Goal: Task Accomplishment & Management: Use online tool/utility

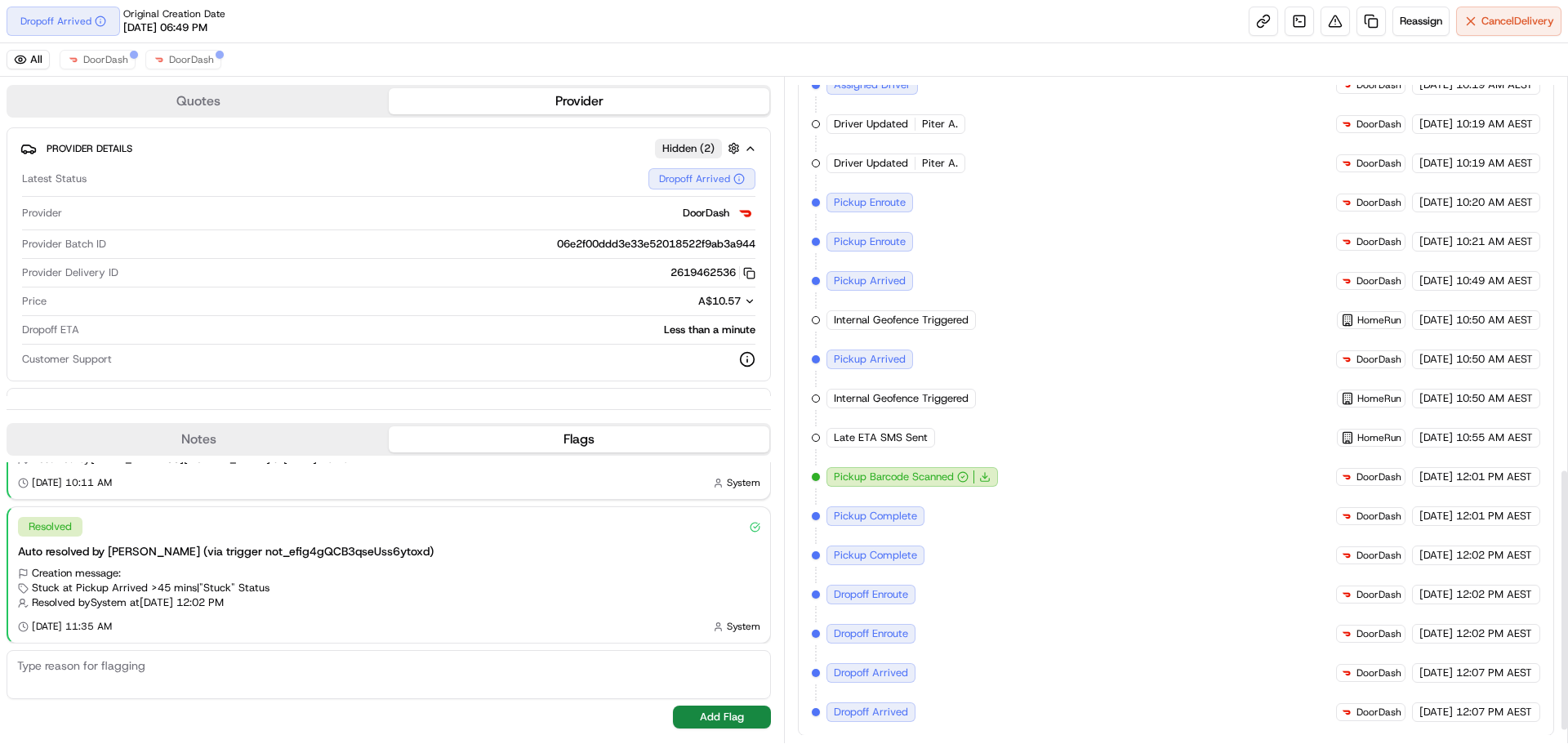
scroll to position [1024, 0]
click at [1266, 16] on link at bounding box center [1264, 21] width 30 height 30
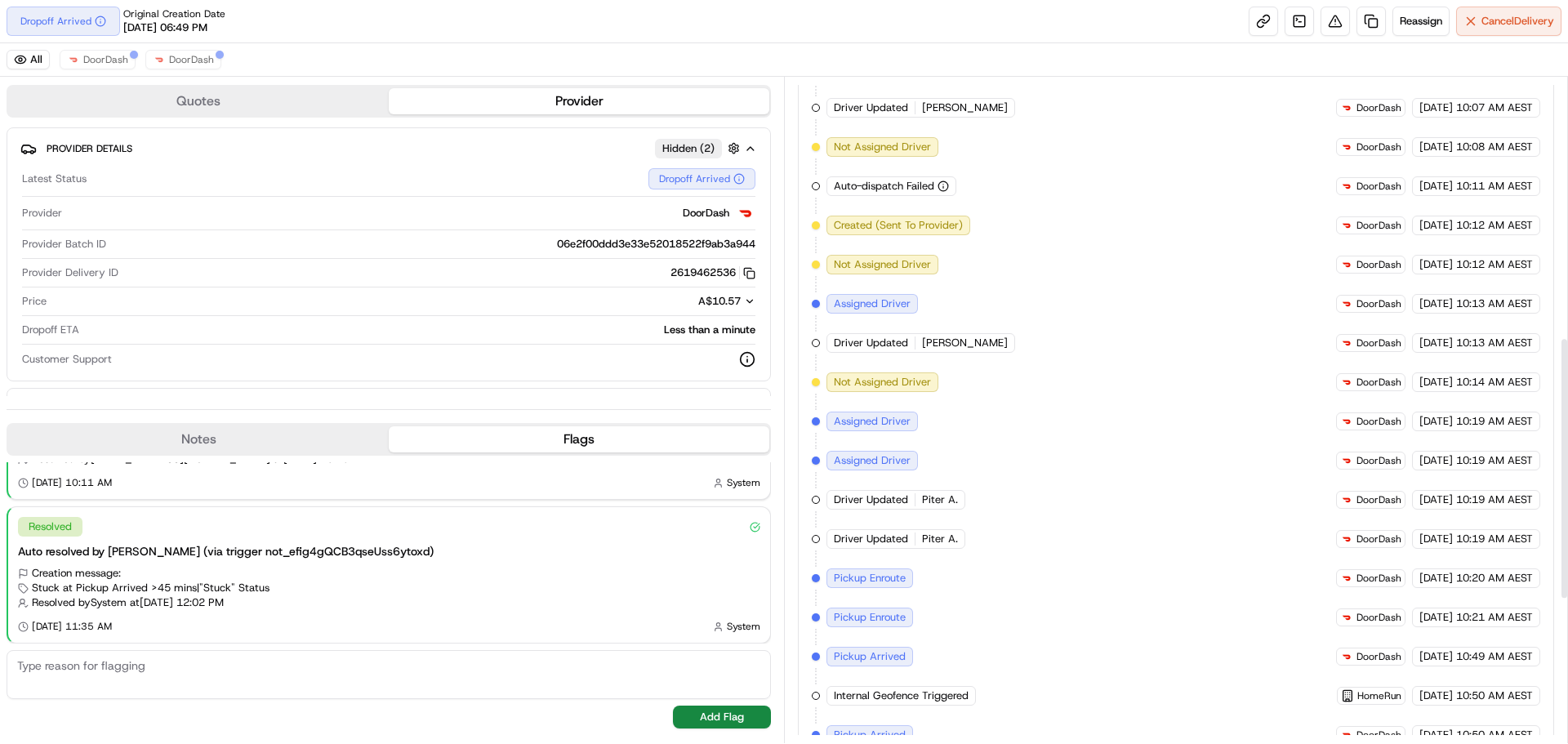
scroll to position [616, 0]
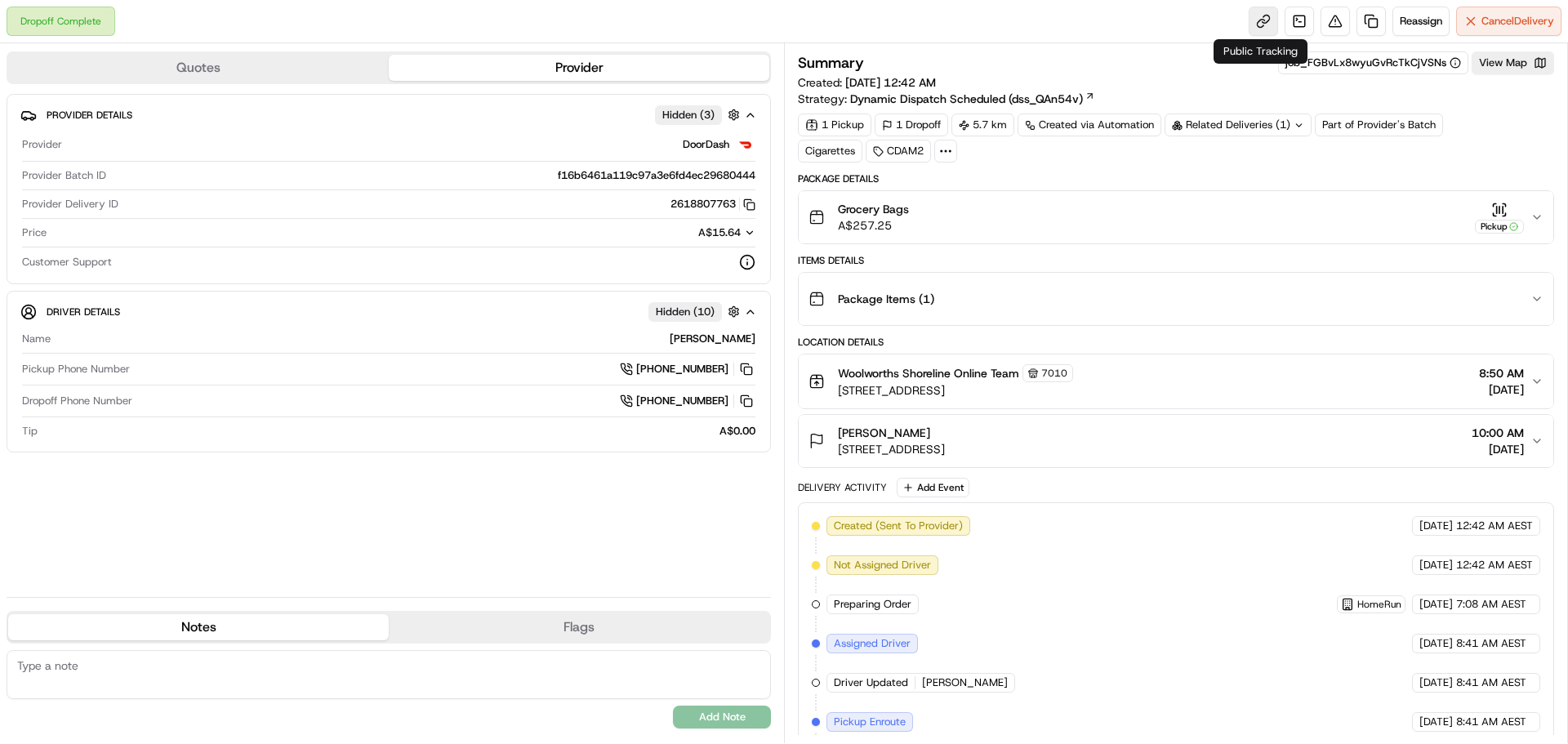
click at [1257, 29] on link at bounding box center [1264, 21] width 30 height 30
click at [1492, 203] on icon "button" at bounding box center [1500, 210] width 17 height 17
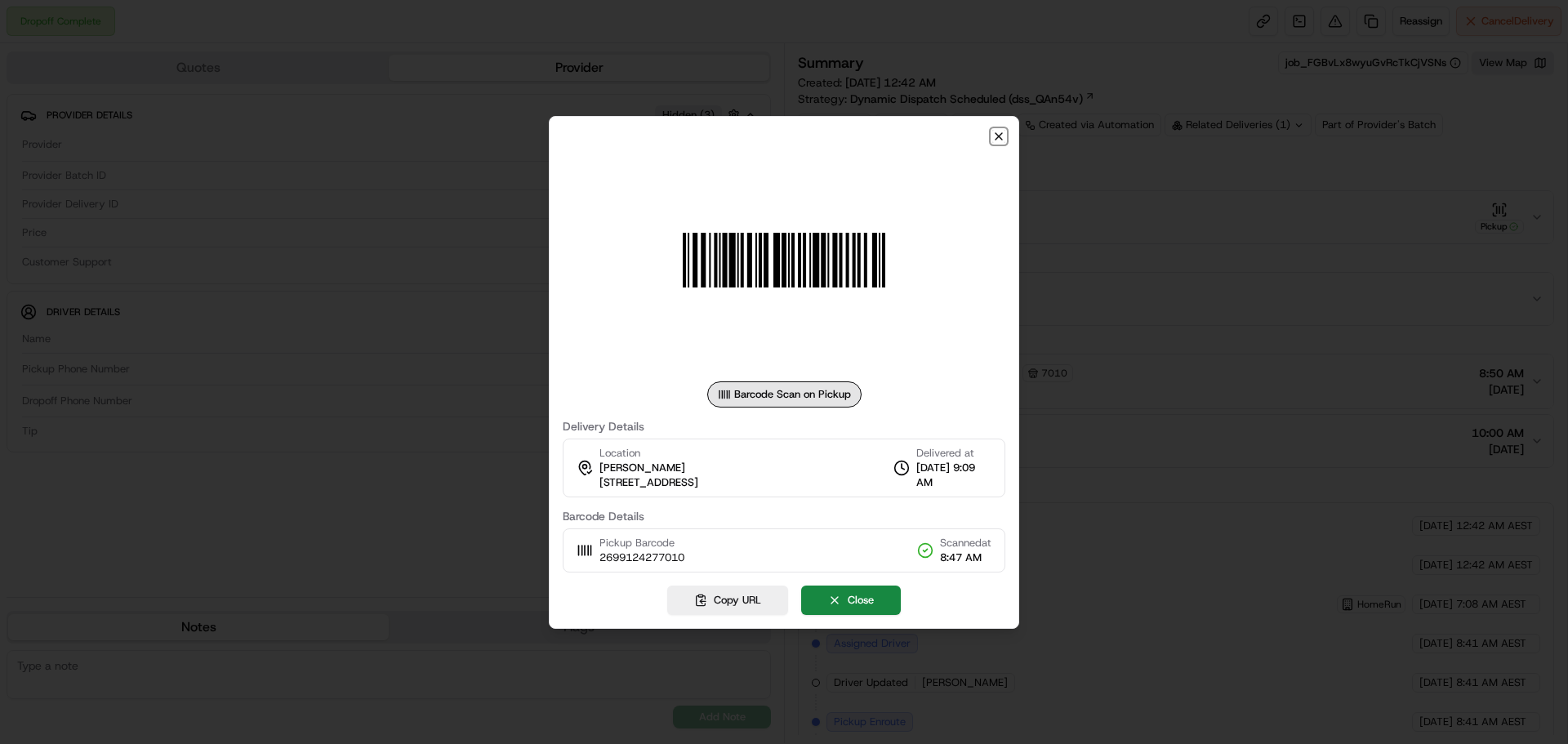
click at [1000, 135] on icon "button" at bounding box center [998, 136] width 6 height 6
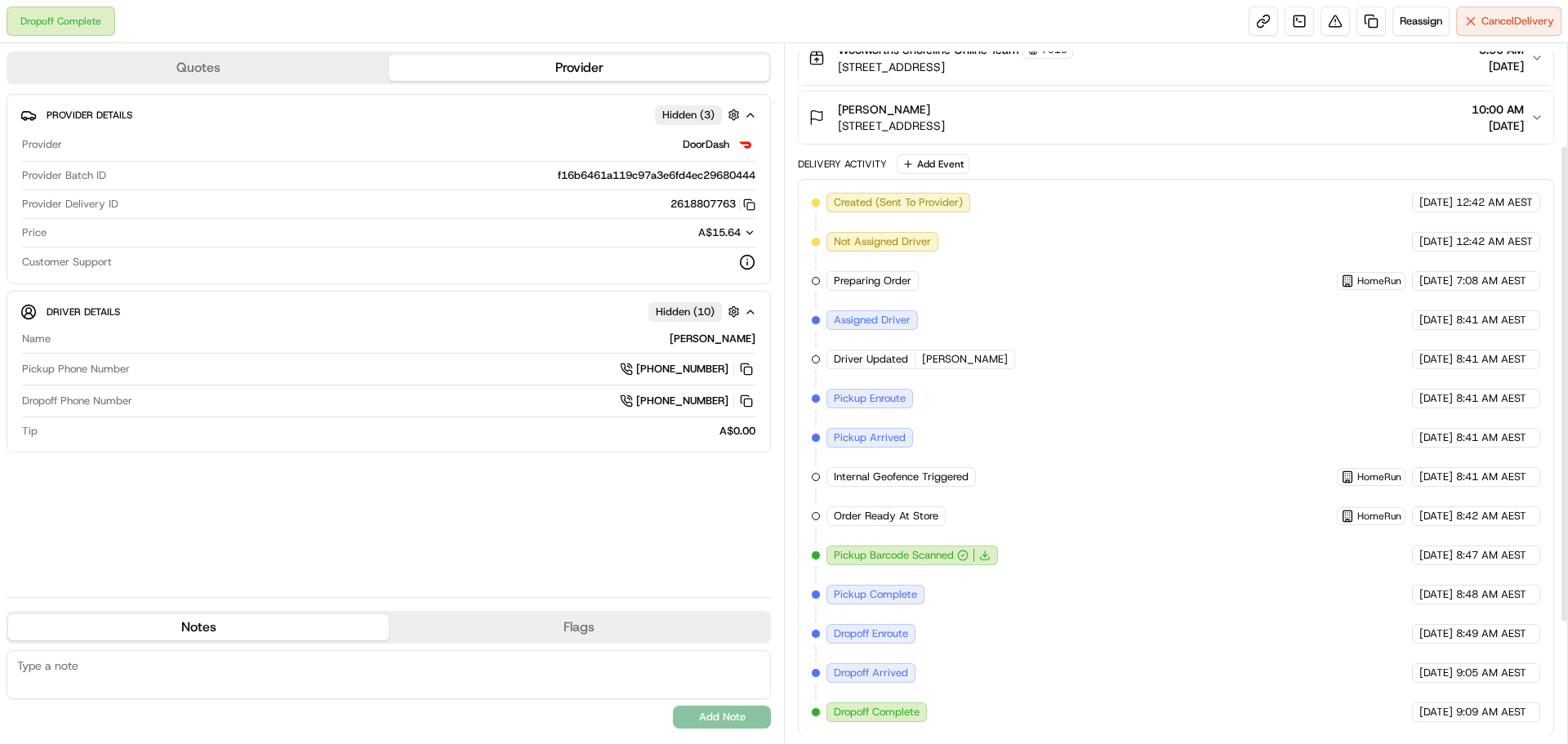
scroll to position [324, 0]
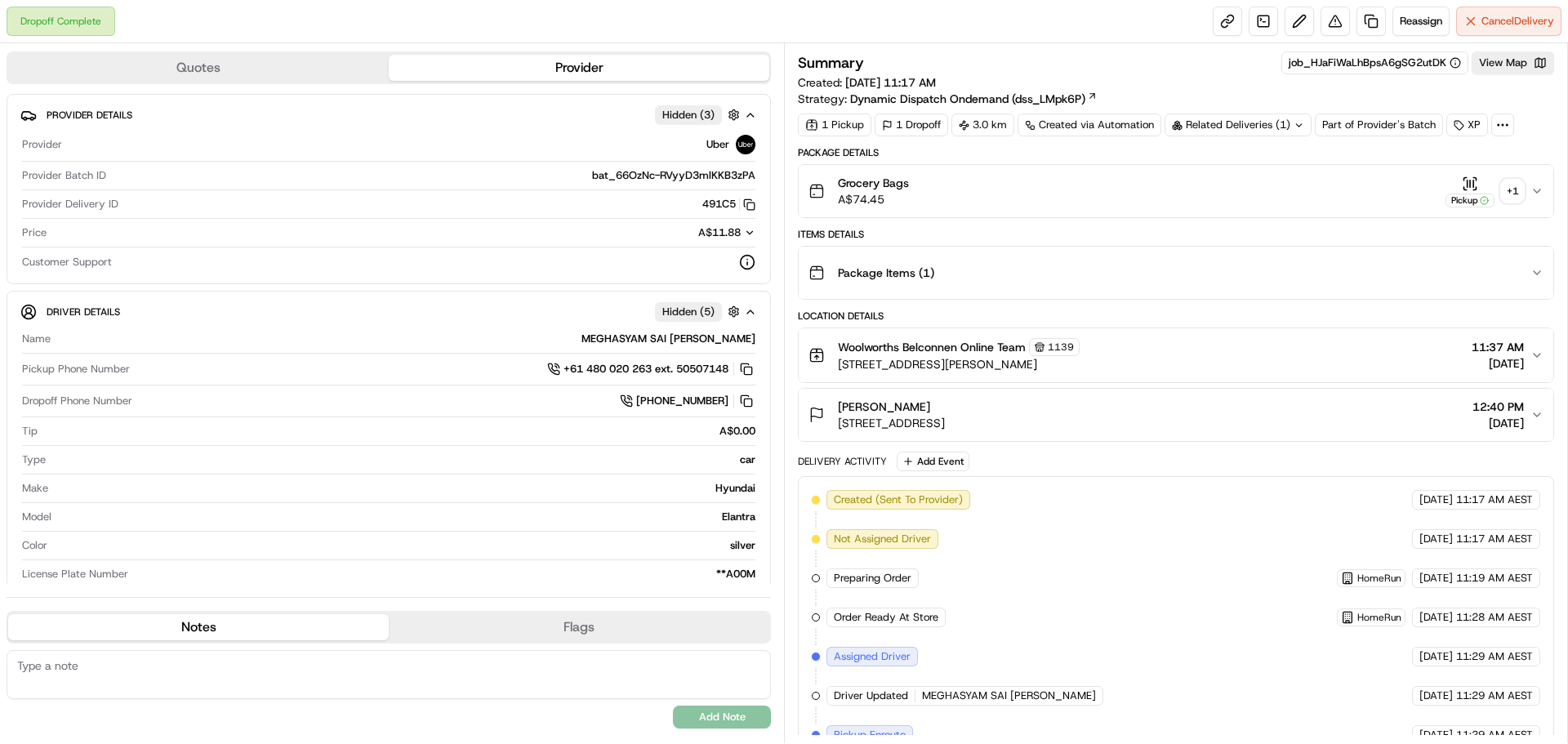
click at [1518, 186] on div "+ 1" at bounding box center [1512, 191] width 23 height 23
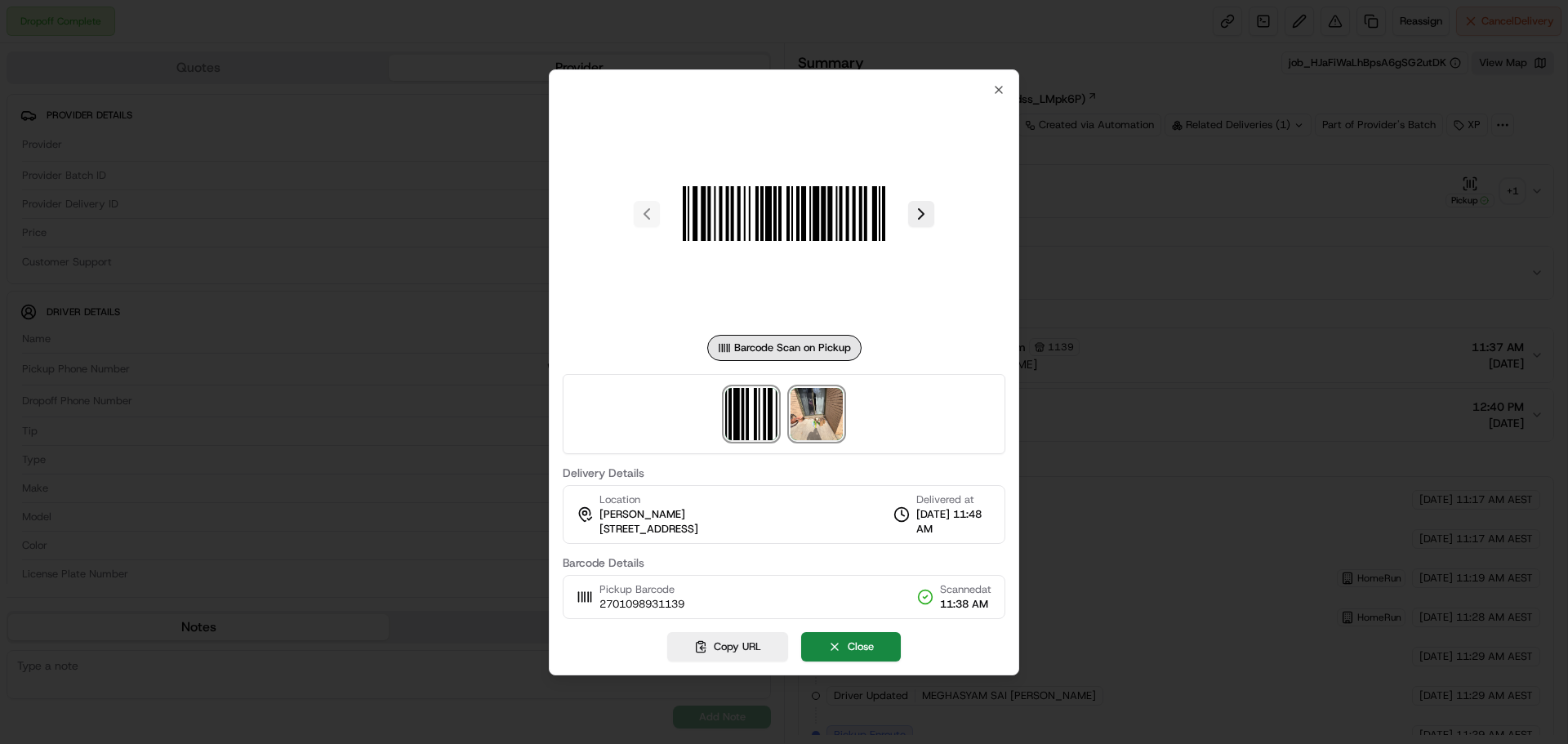
click at [818, 391] on img at bounding box center [817, 414] width 52 height 52
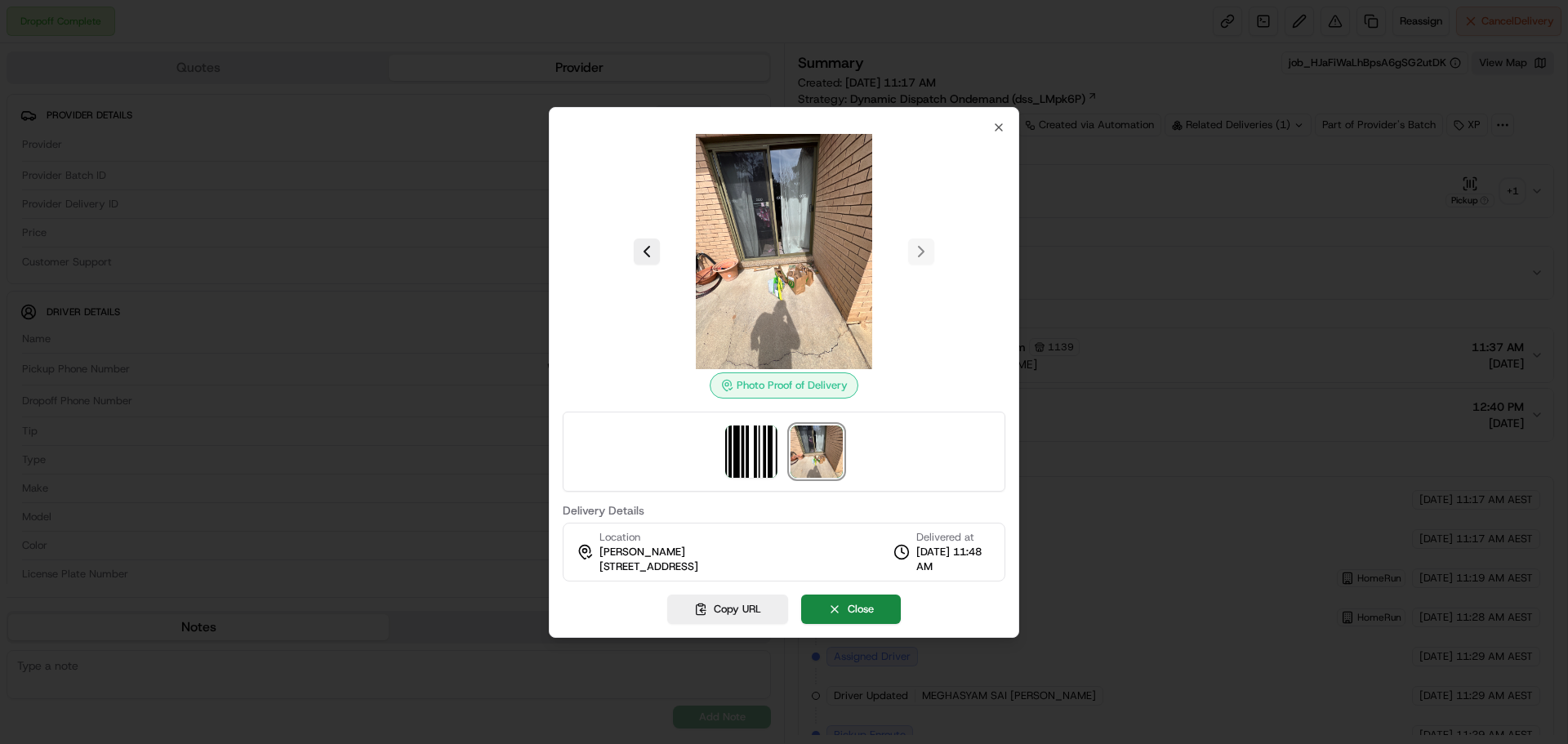
drag, startPoint x: 771, startPoint y: 566, endPoint x: 600, endPoint y: 562, distance: 171.0
click at [600, 562] on div "Location Carli McIntyre 3 Cross St, Cook, ACT 2614, AU Delivered at 19/09/2025 …" at bounding box center [784, 552] width 442 height 59
copy span "[STREET_ADDRESS]"
click at [999, 124] on icon "button" at bounding box center [999, 128] width 13 height 13
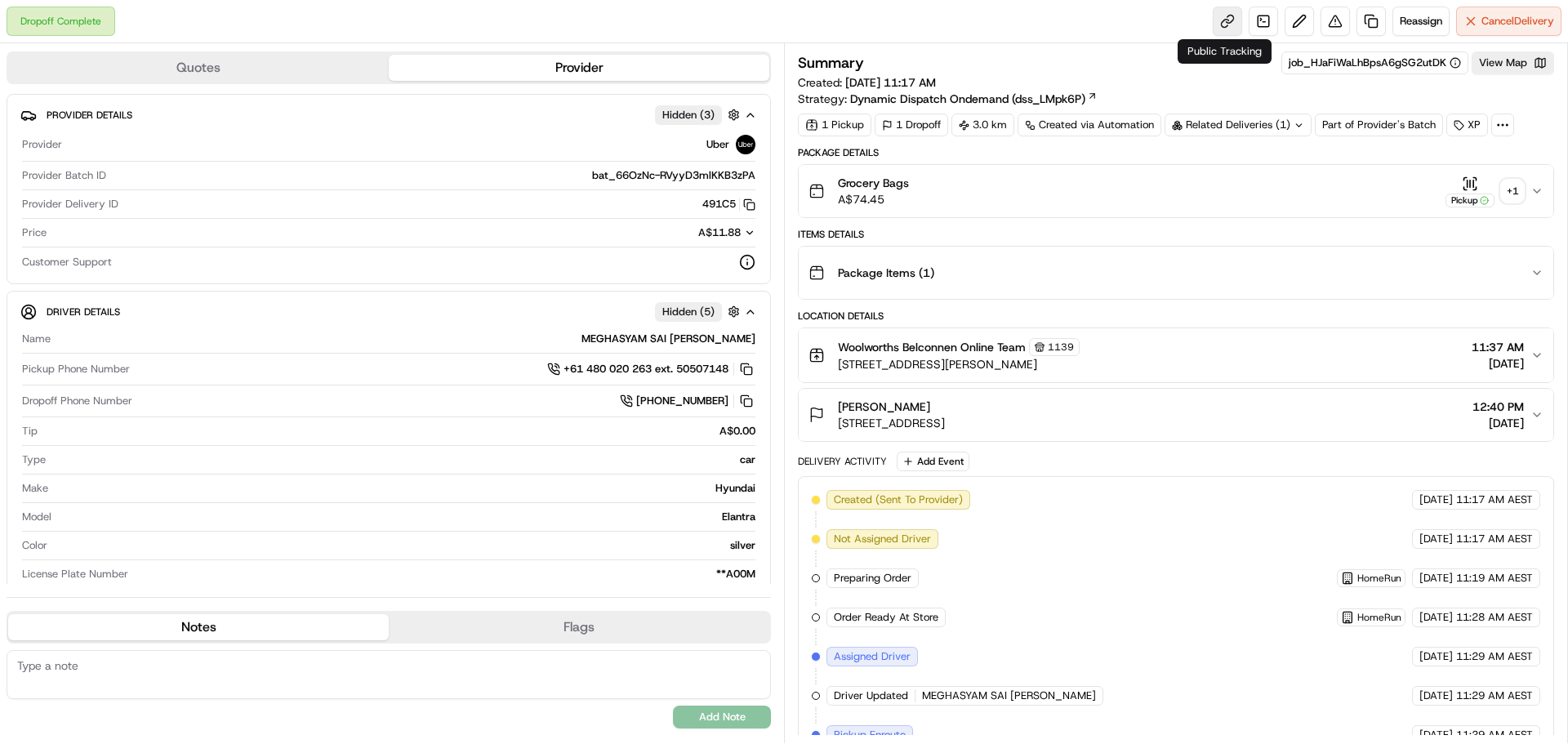
click at [1216, 21] on link at bounding box center [1228, 21] width 30 height 30
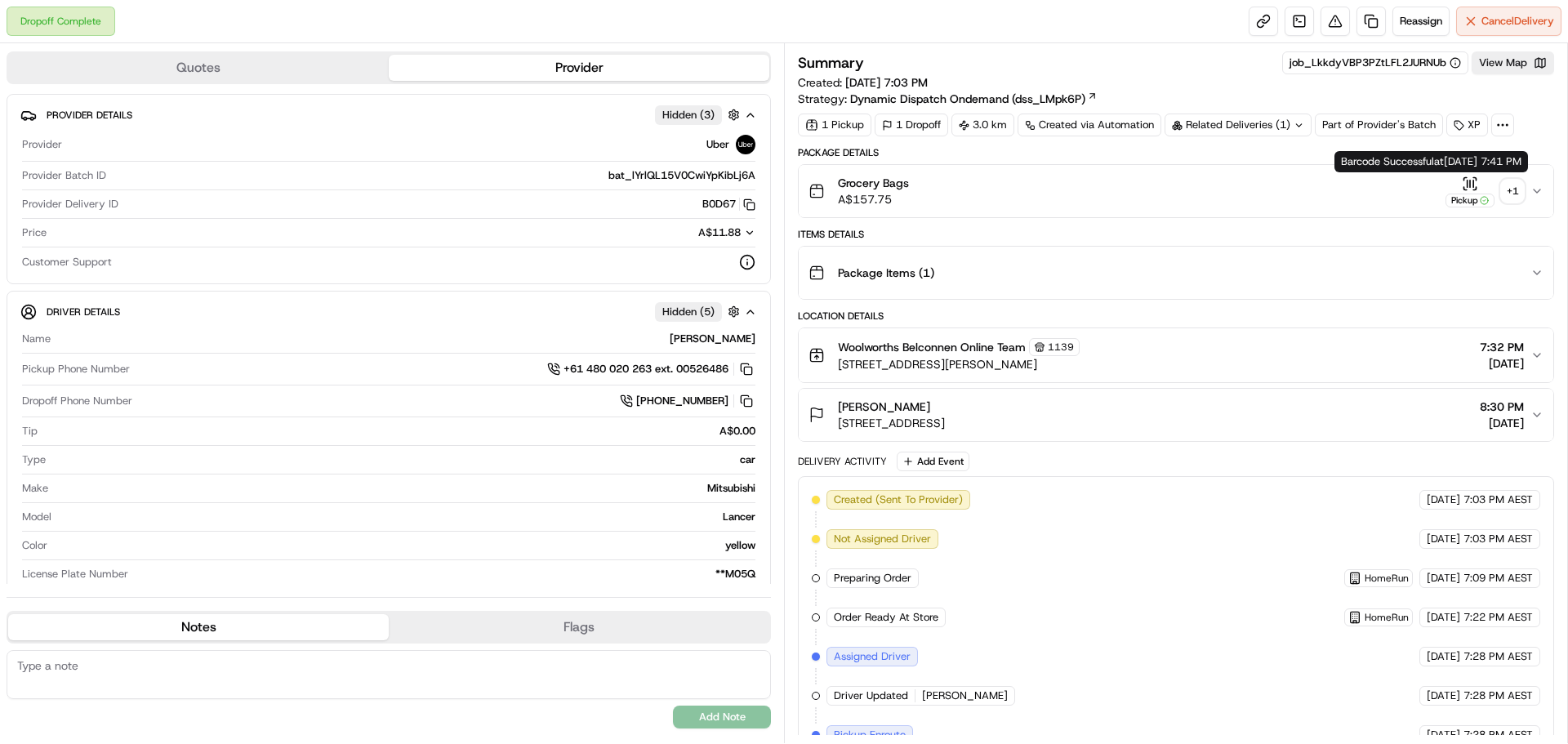
click at [1510, 186] on div "+ 1" at bounding box center [1512, 191] width 23 height 23
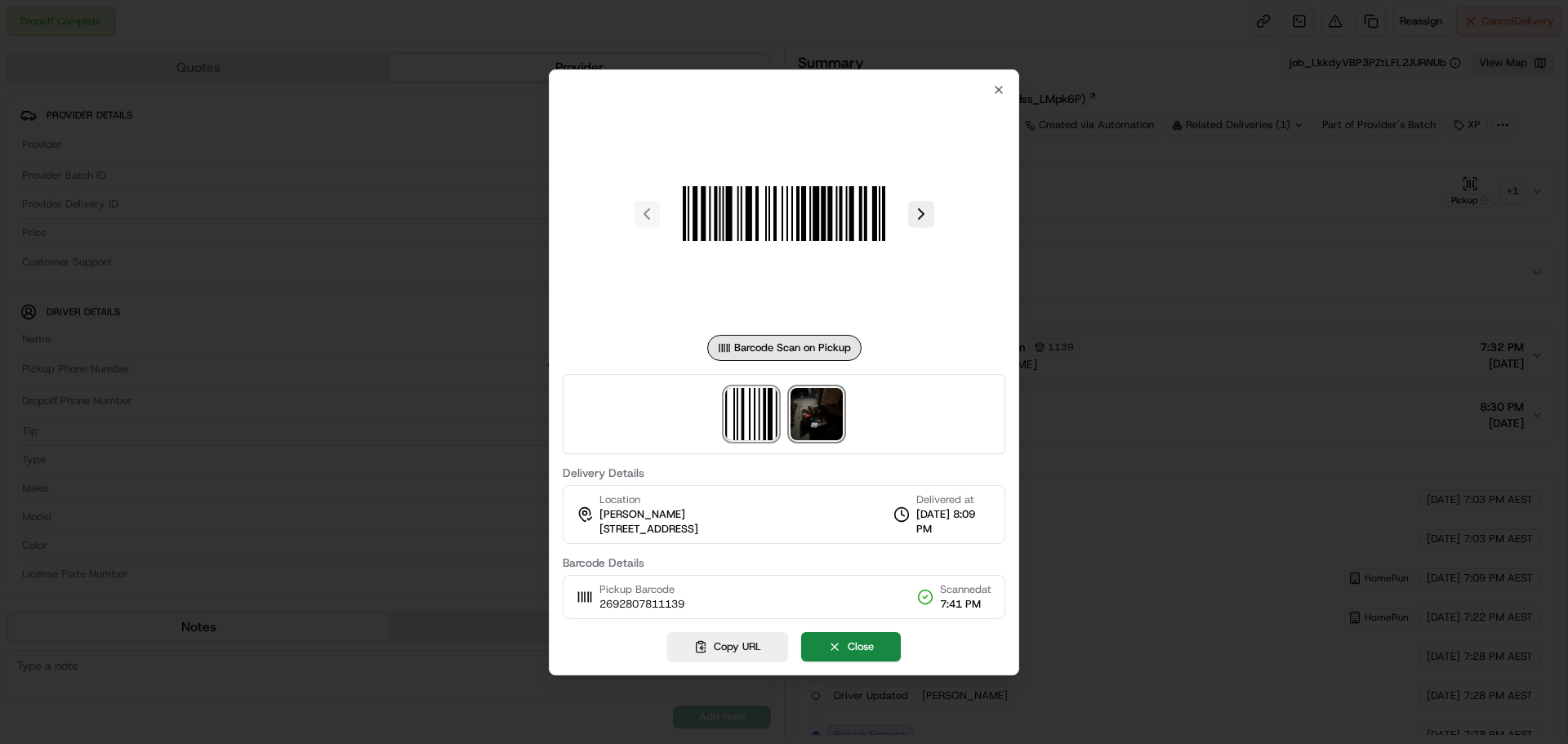
click at [833, 403] on img at bounding box center [817, 414] width 52 height 52
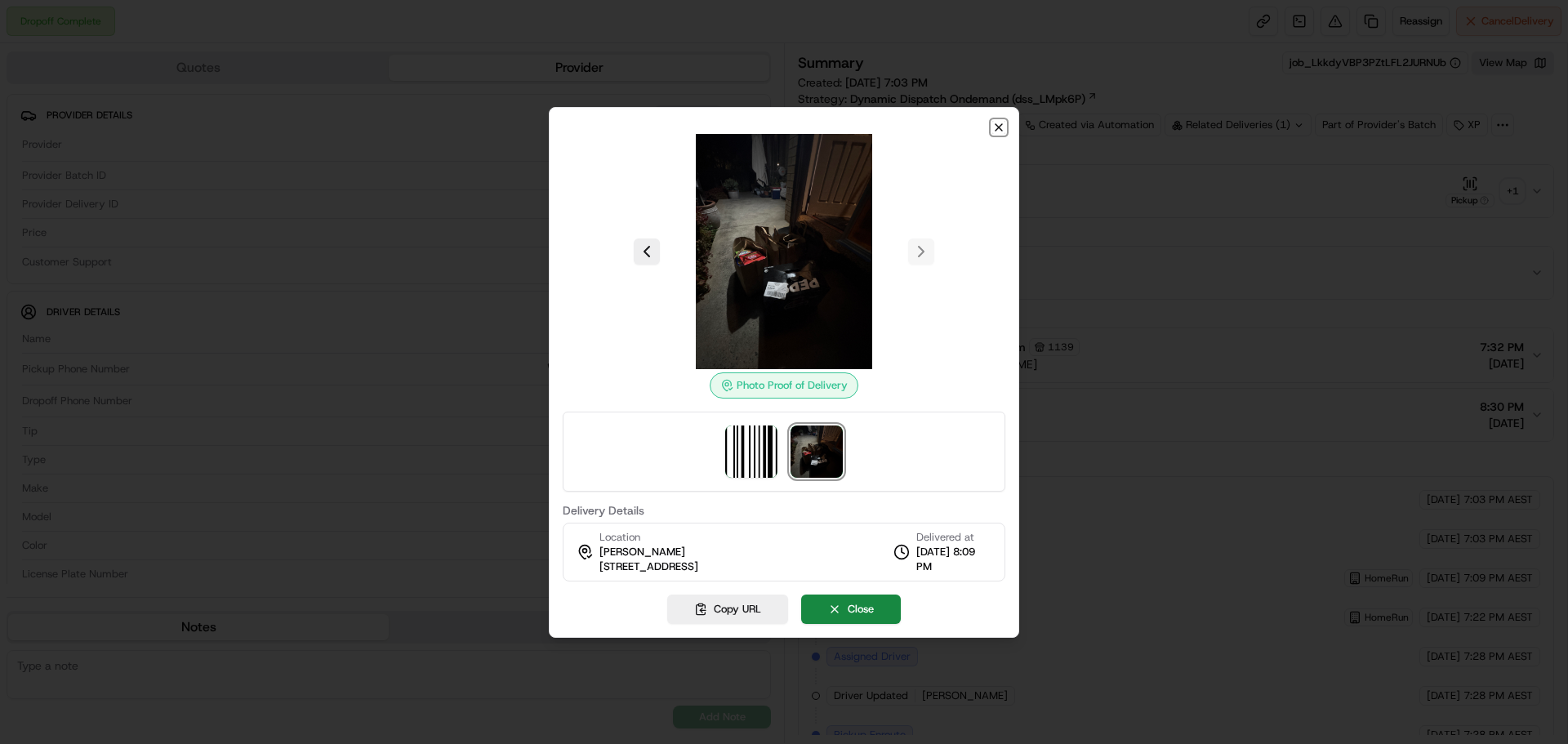
click at [1000, 125] on icon "button" at bounding box center [999, 128] width 13 height 13
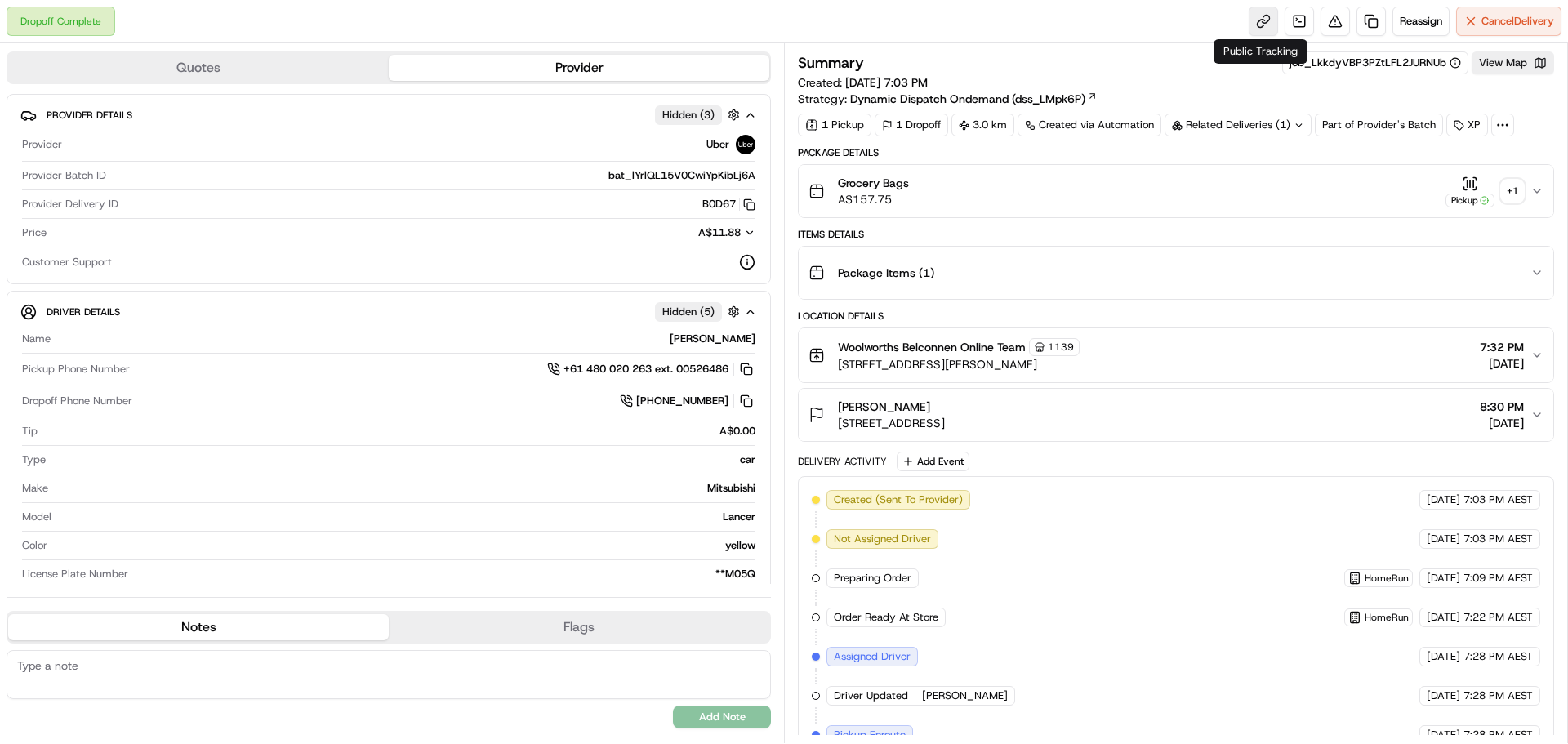
click at [1271, 24] on link at bounding box center [1264, 21] width 30 height 30
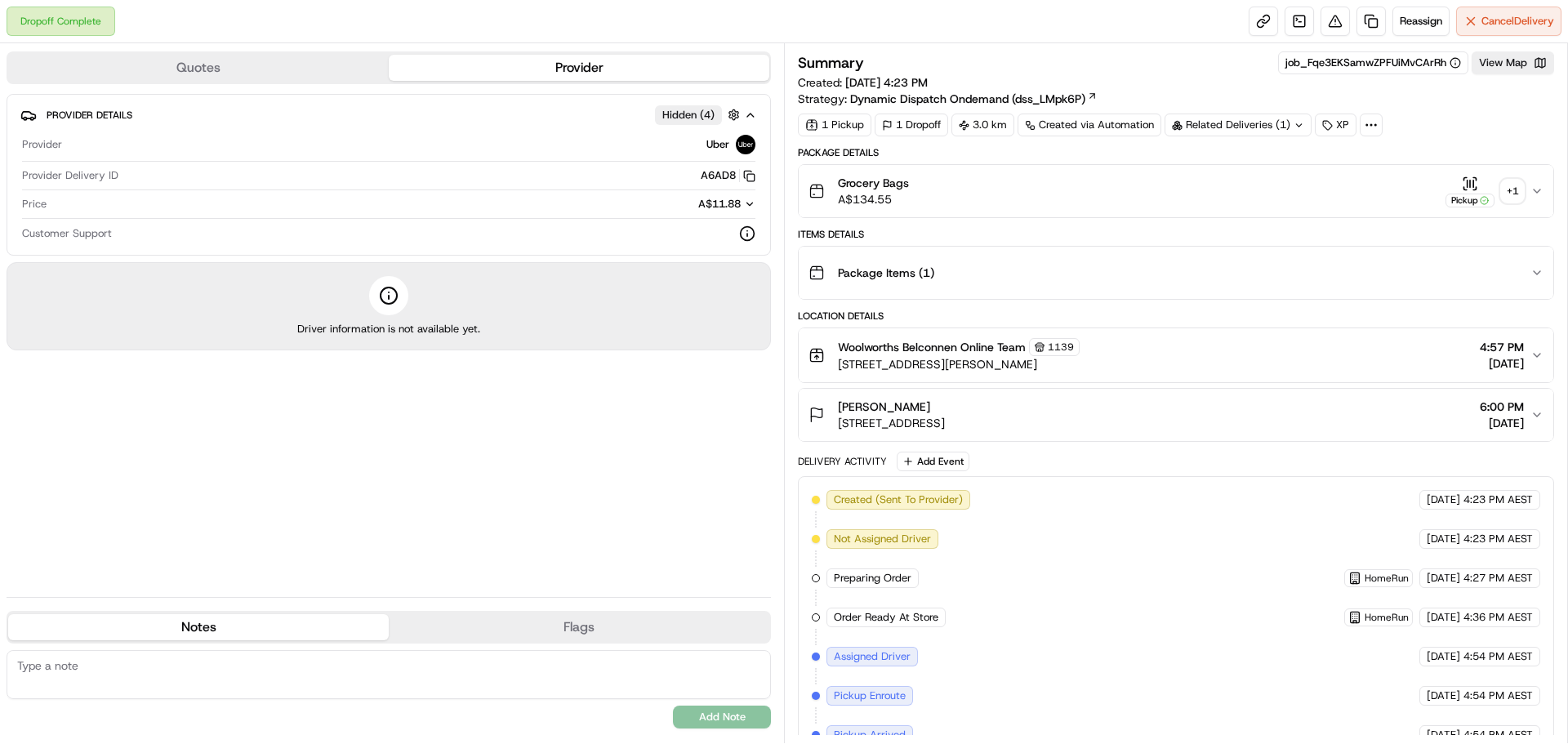
click at [1516, 195] on div "+ 1" at bounding box center [1512, 191] width 23 height 23
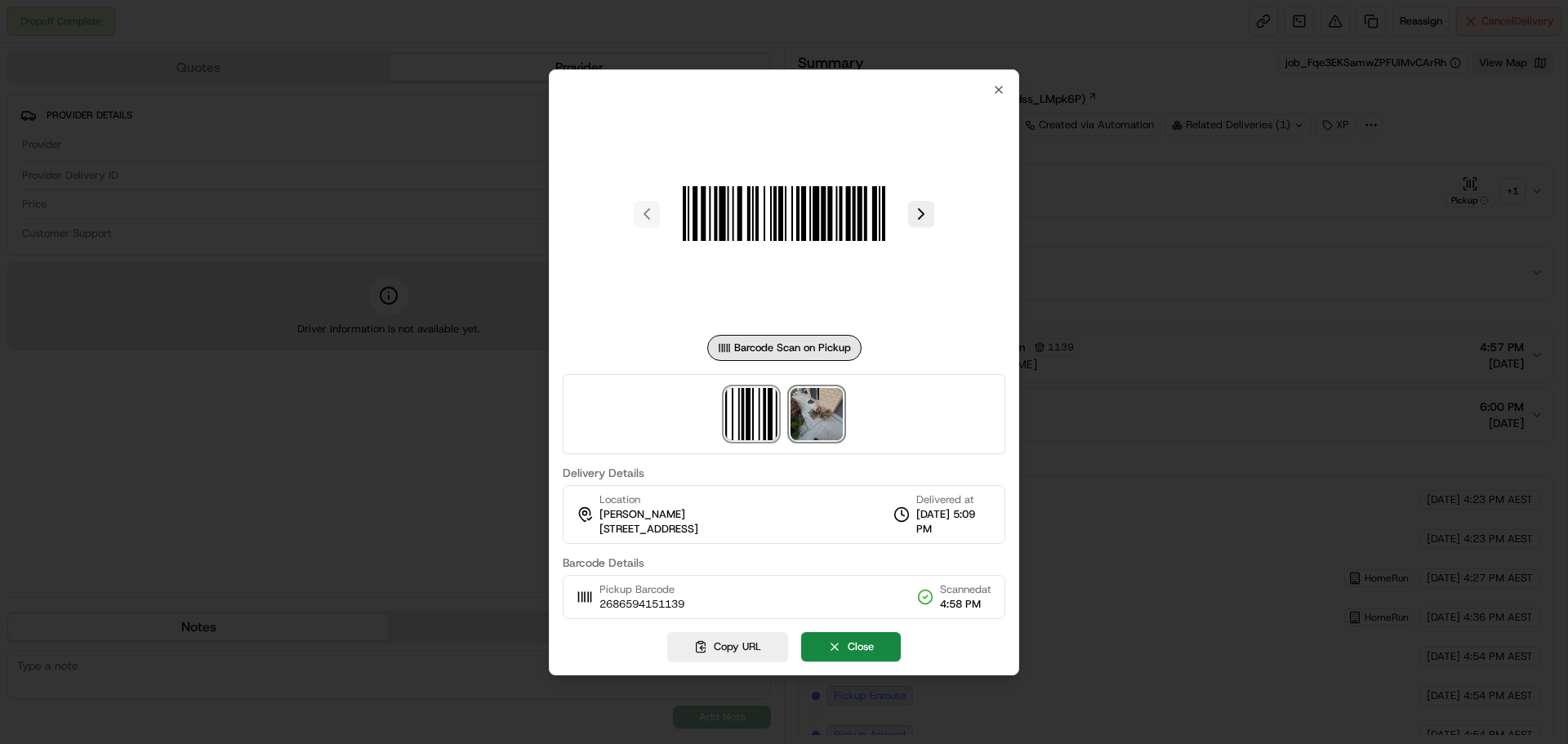
click at [824, 408] on img at bounding box center [817, 414] width 52 height 52
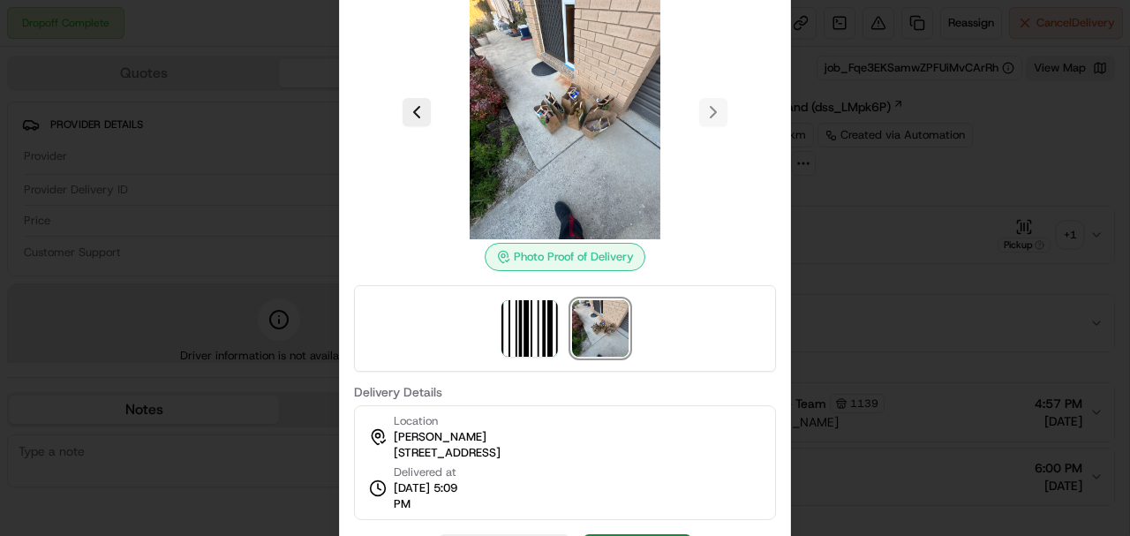
click at [589, 98] on img at bounding box center [565, 112] width 254 height 254
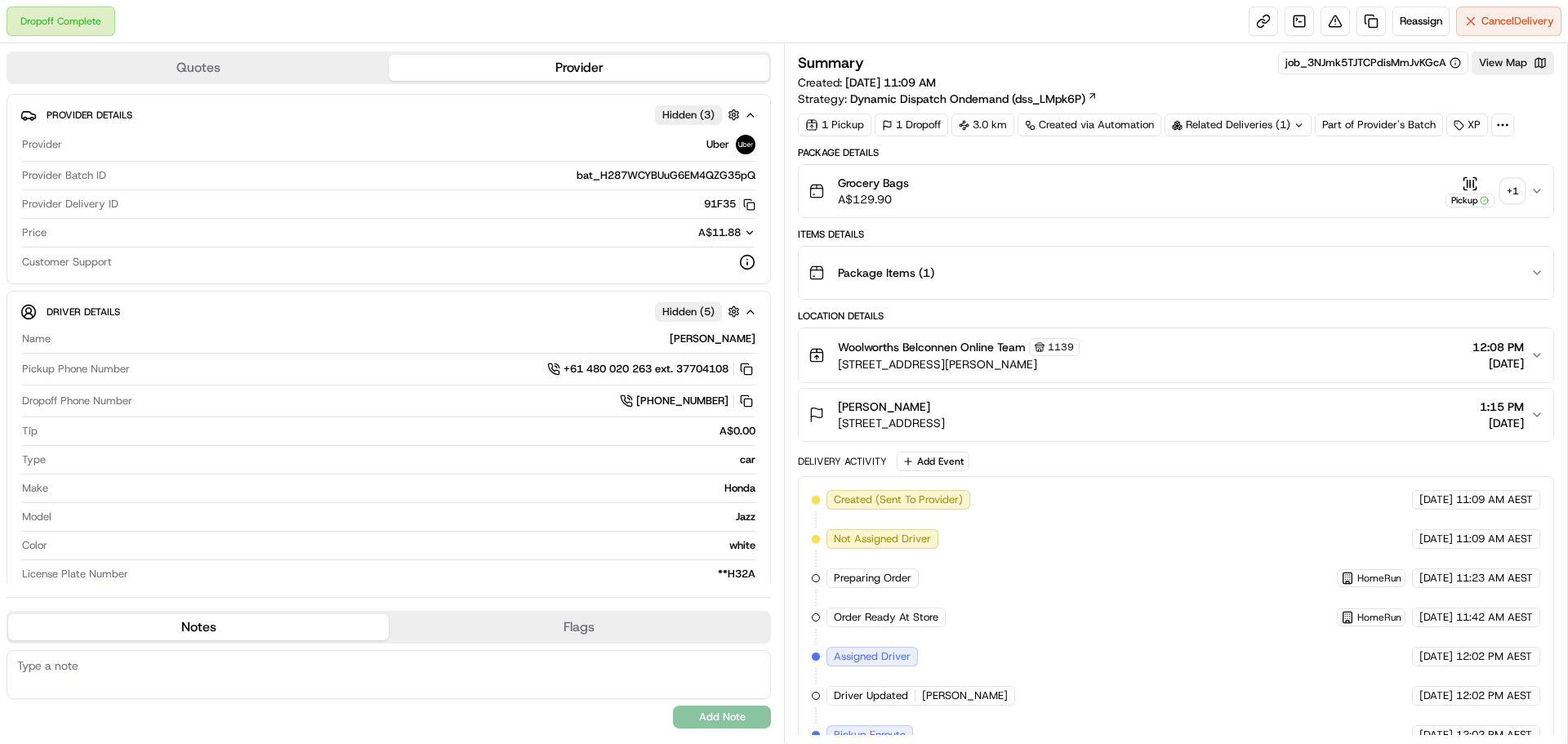
click at [1517, 193] on div "+ 1" at bounding box center [1512, 191] width 23 height 23
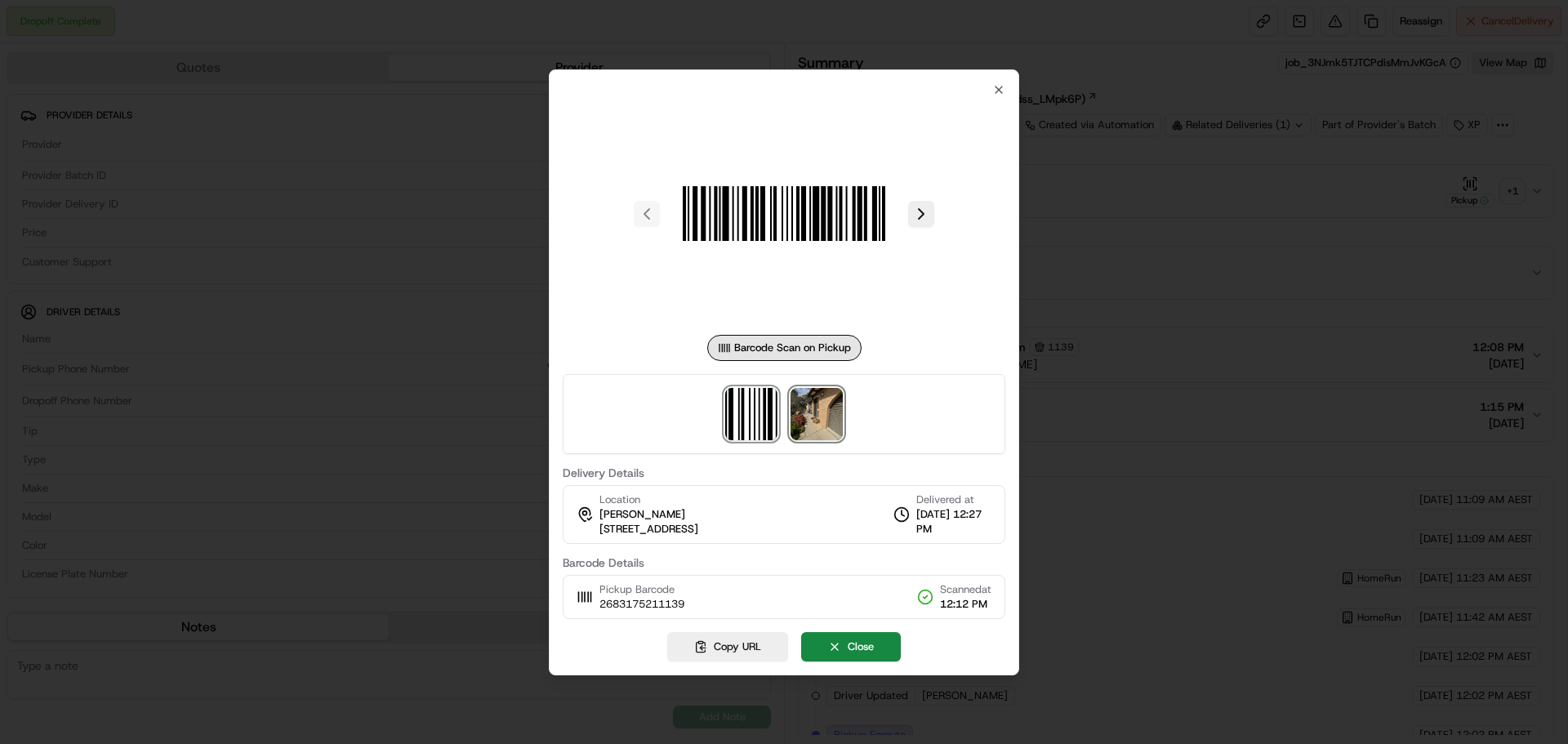
click at [824, 416] on img at bounding box center [817, 414] width 52 height 52
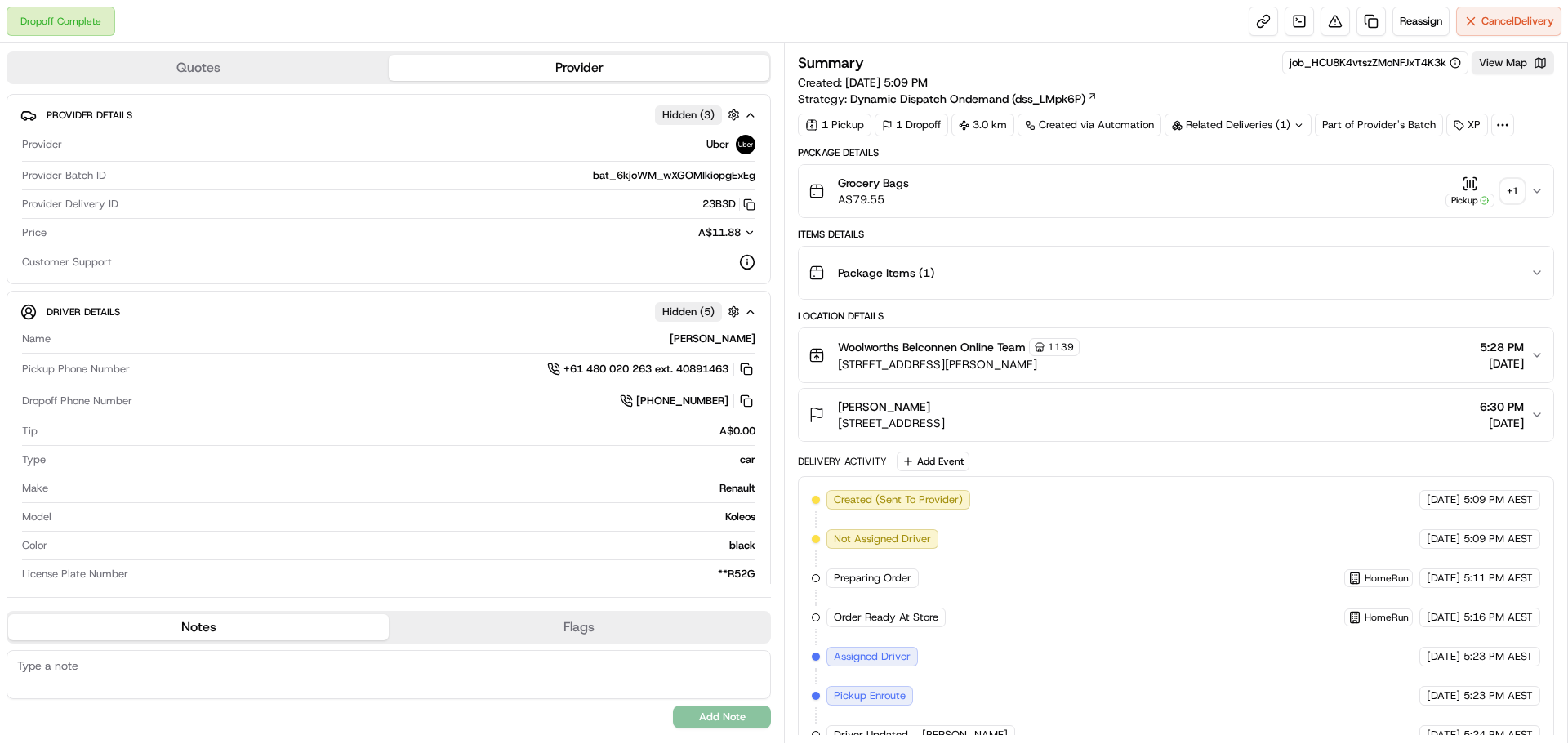
click at [1509, 182] on div "+ 1" at bounding box center [1512, 191] width 23 height 23
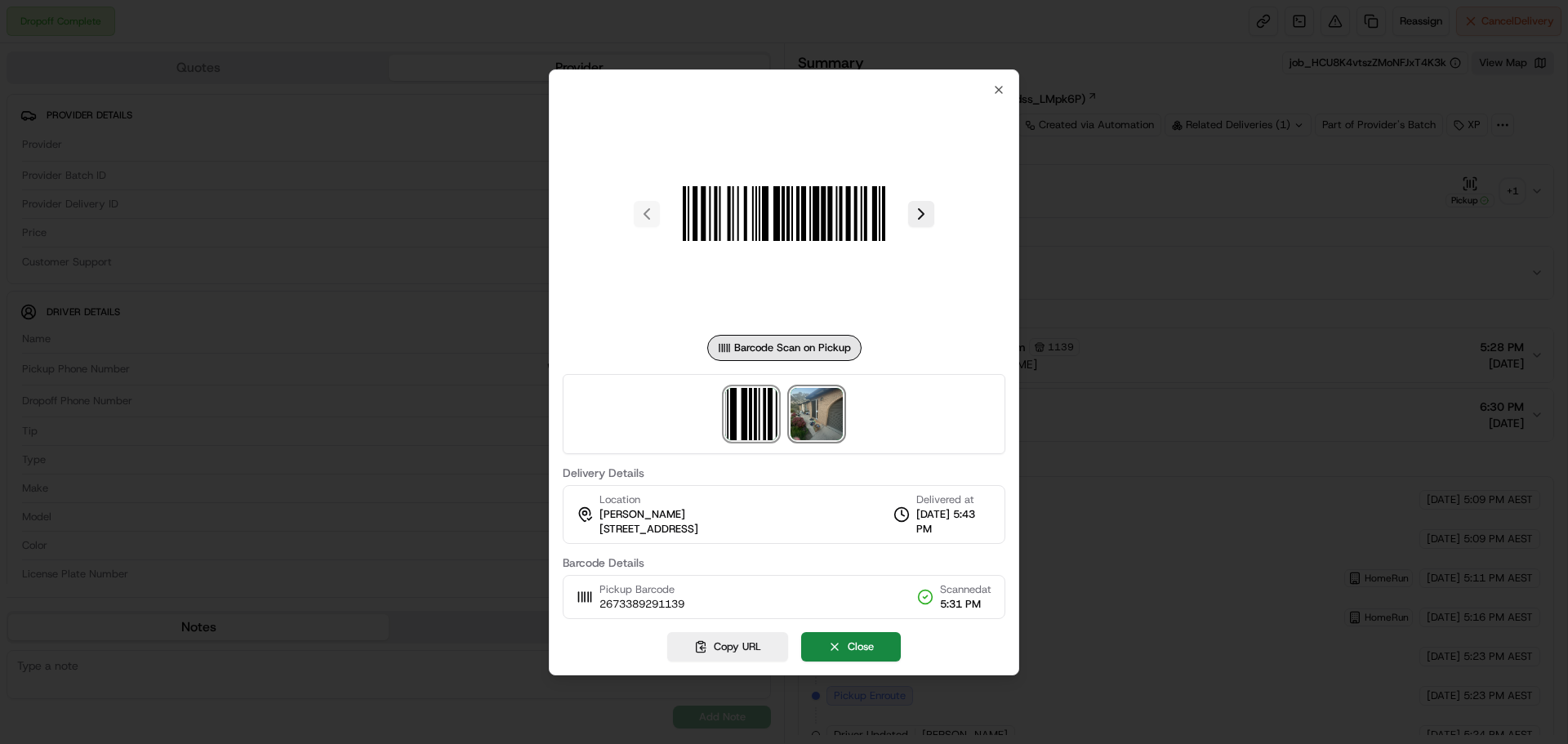
click at [822, 421] on img at bounding box center [817, 414] width 52 height 52
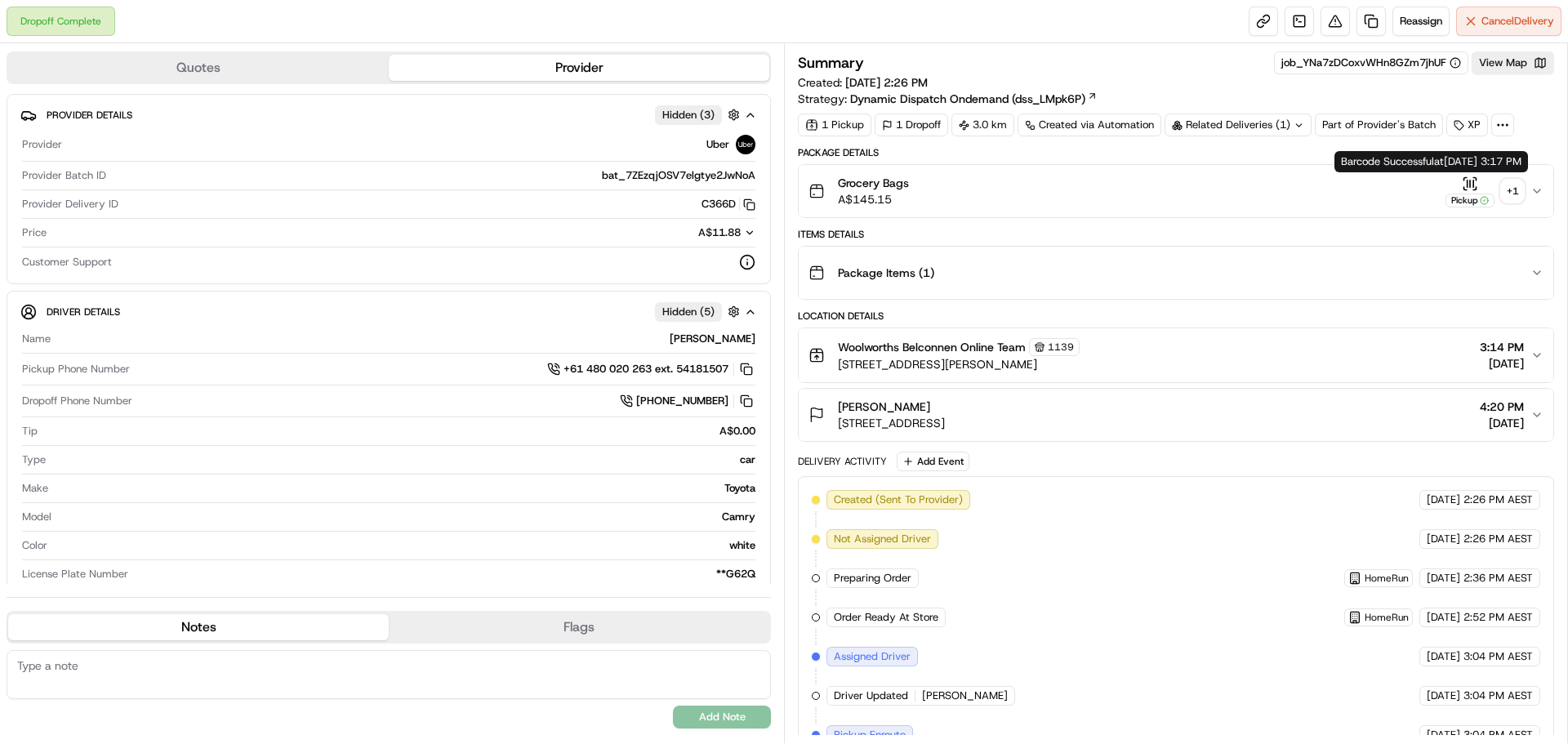
click at [1503, 190] on div "+ 1" at bounding box center [1512, 191] width 23 height 23
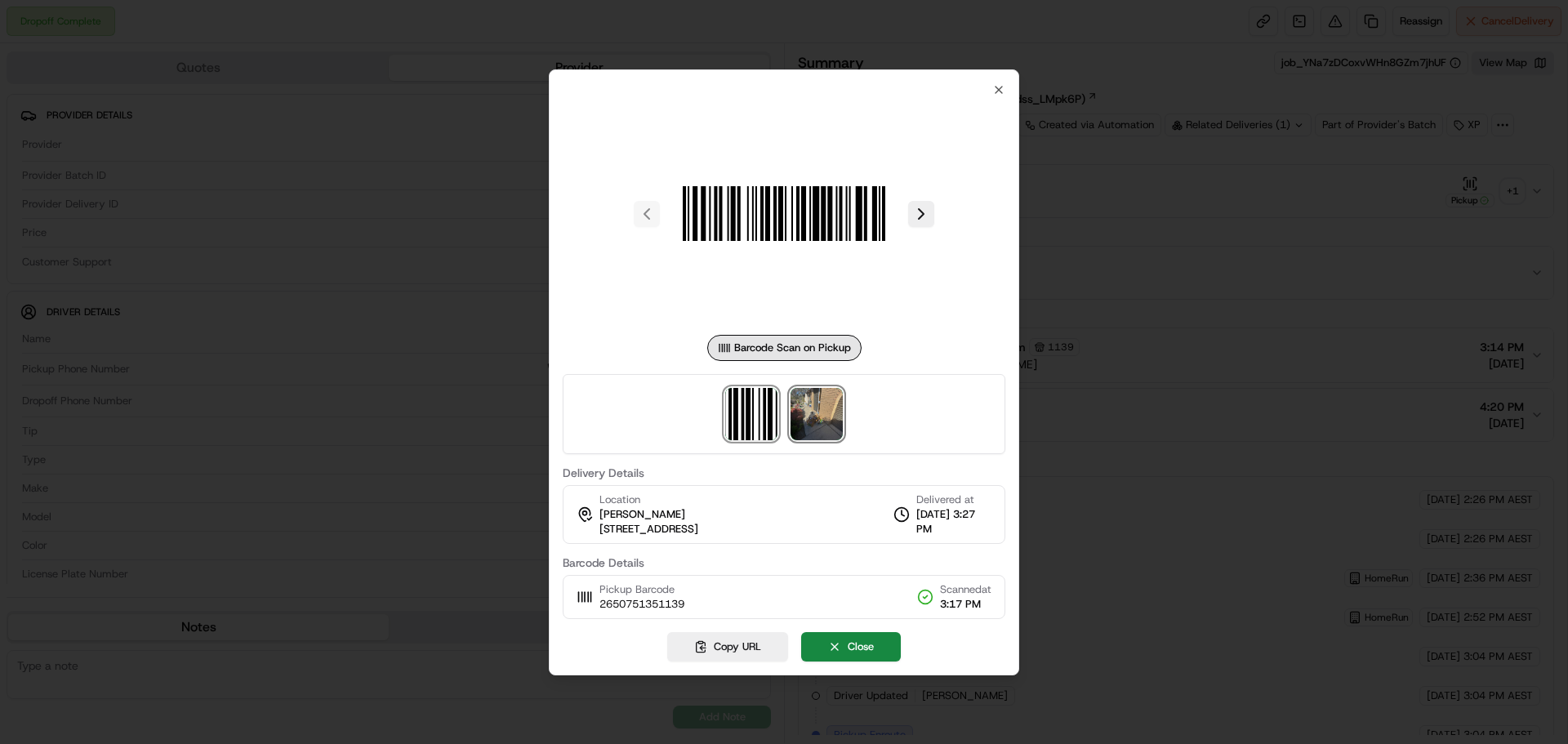
click at [819, 401] on img at bounding box center [817, 414] width 52 height 52
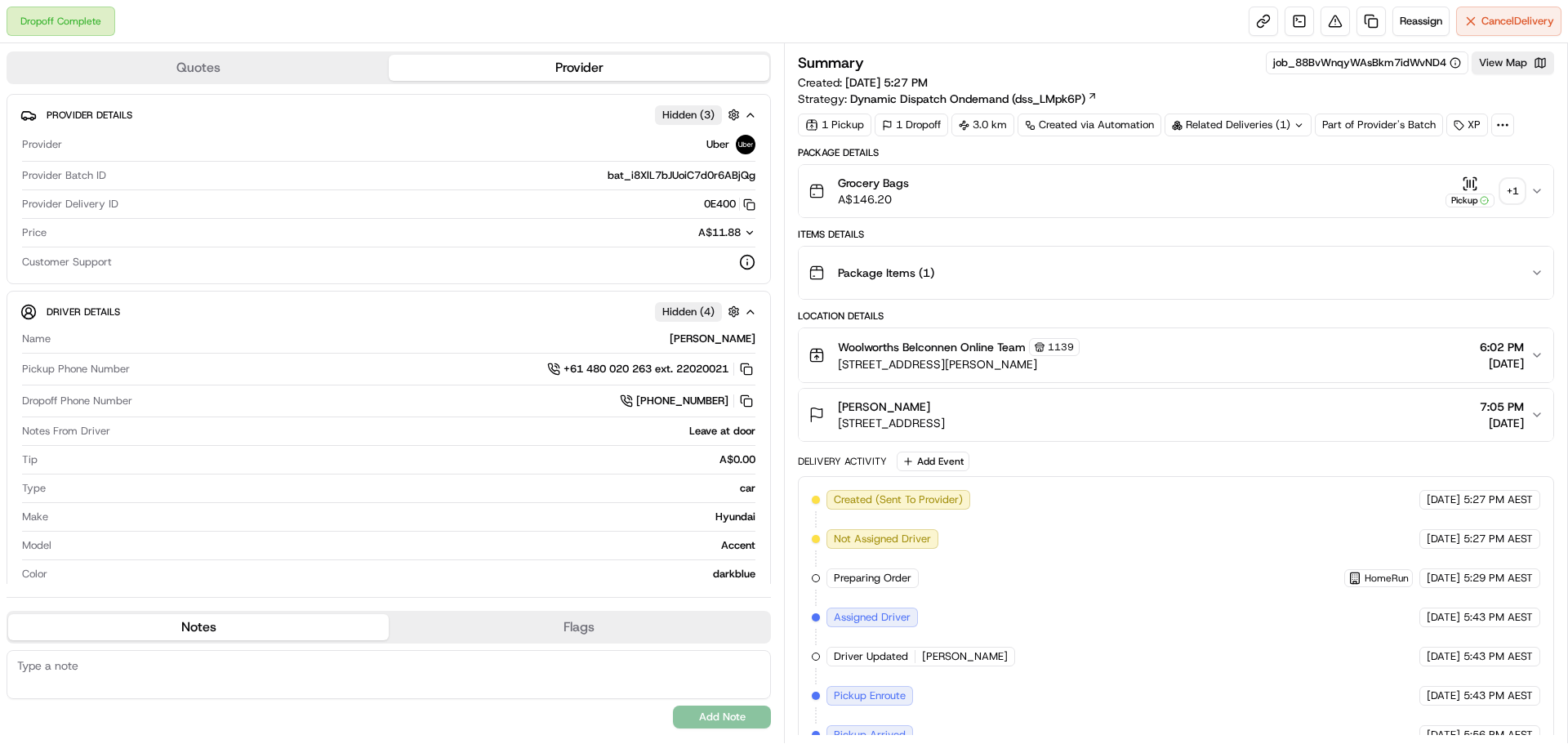
click at [1509, 191] on div "+ 1" at bounding box center [1512, 191] width 23 height 23
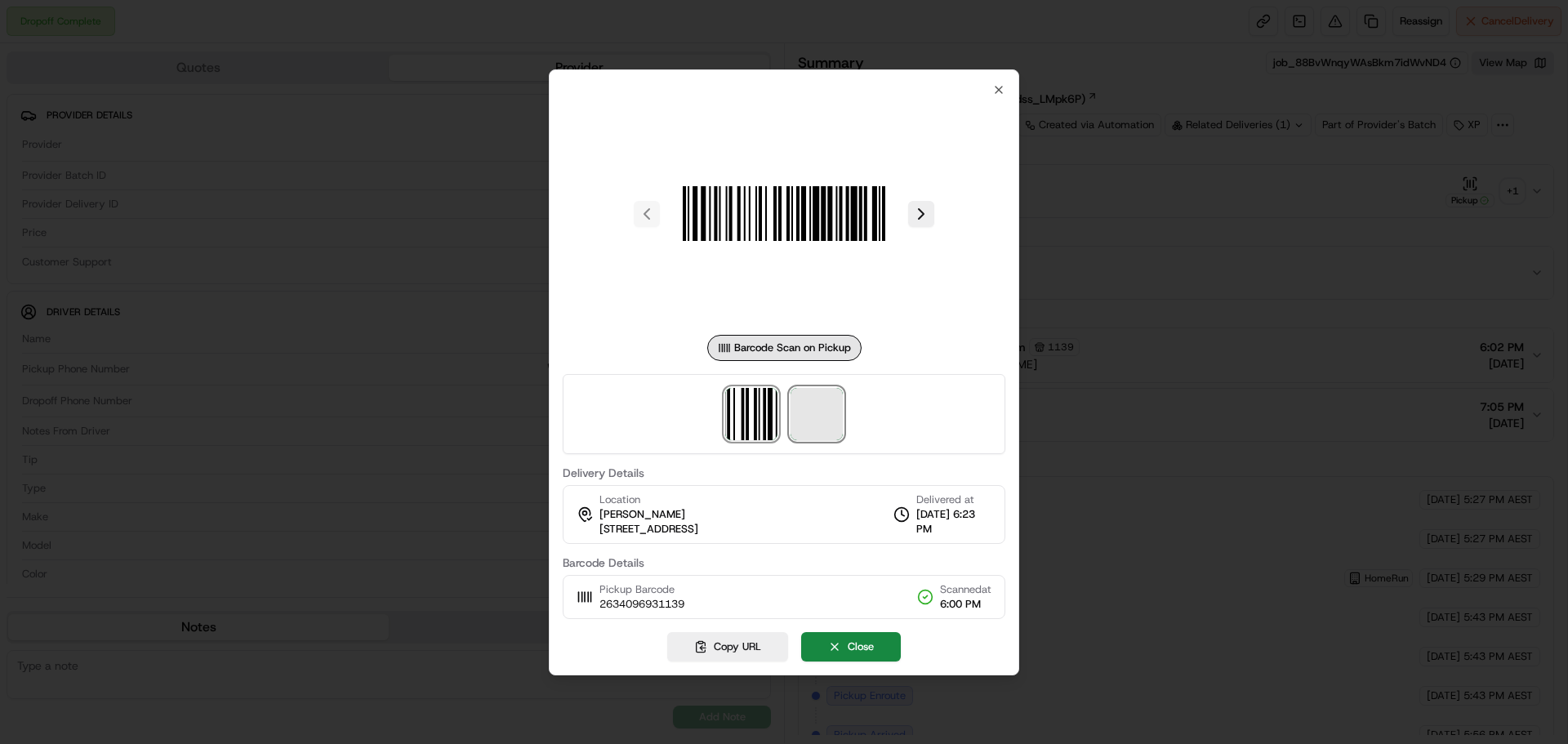
click at [823, 408] on span at bounding box center [817, 414] width 52 height 52
